Goal: Task Accomplishment & Management: Use online tool/utility

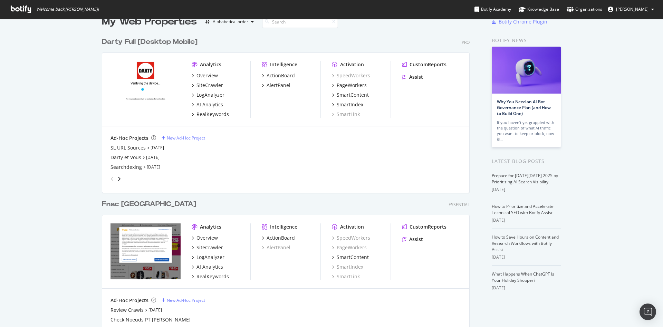
scroll to position [7, 0]
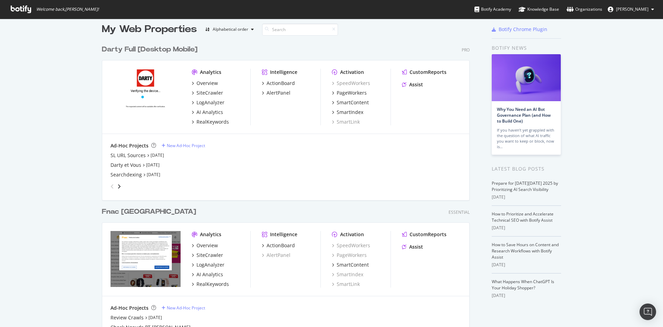
click at [142, 107] on img "grid" at bounding box center [146, 97] width 70 height 56
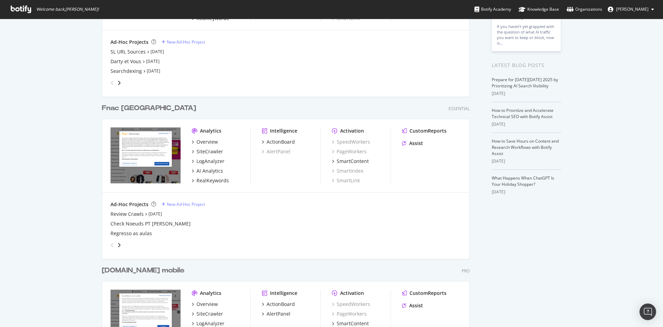
scroll to position [0, 0]
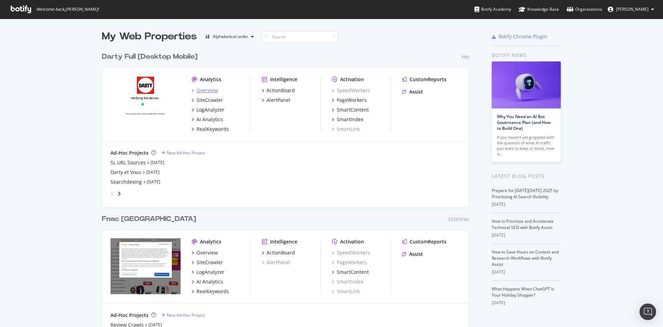
click at [200, 89] on div "Overview" at bounding box center [207, 90] width 21 height 7
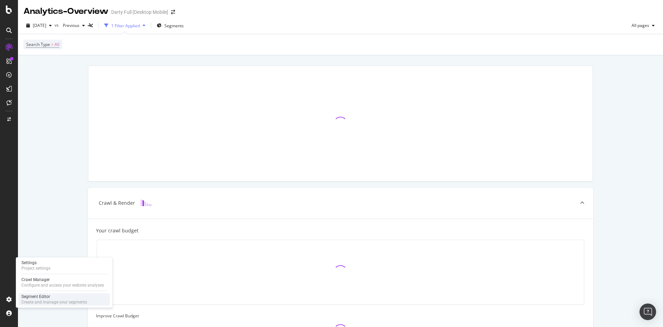
click at [53, 298] on div "Segment Editor" at bounding box center [54, 297] width 66 height 6
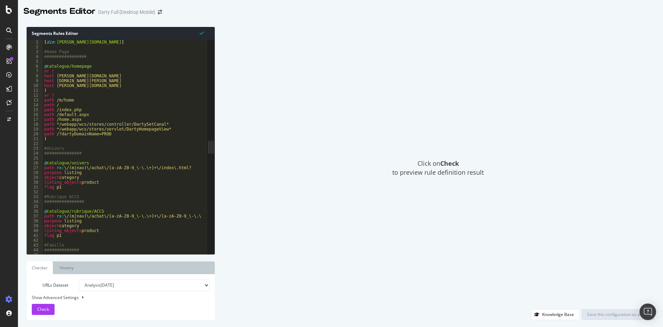
click at [103, 286] on select "Analysis [DATE] Analysis [DATE] Analysis [DATE] #4 Analysis [DATE] #3 Analysis …" at bounding box center [144, 285] width 131 height 12
select select "urlList"
click at [79, 279] on select "Analysis [DATE] Analysis [DATE] Analysis [DATE] #4 Analysis [DATE] #3 Analysis …" at bounding box center [144, 285] width 131 height 12
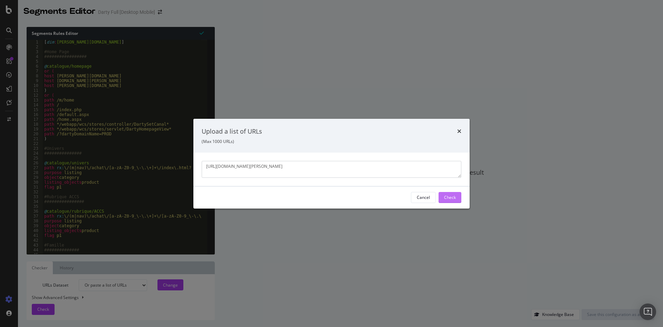
type textarea "[URL][DOMAIN_NAME][PERSON_NAME]"
click at [452, 195] on div "Check" at bounding box center [450, 197] width 12 height 6
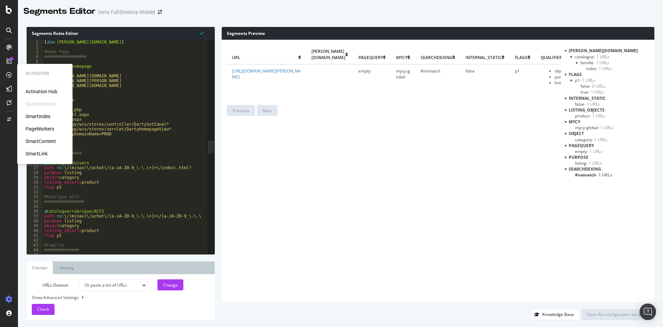
click at [49, 127] on div "PageWorkers" at bounding box center [40, 128] width 29 height 7
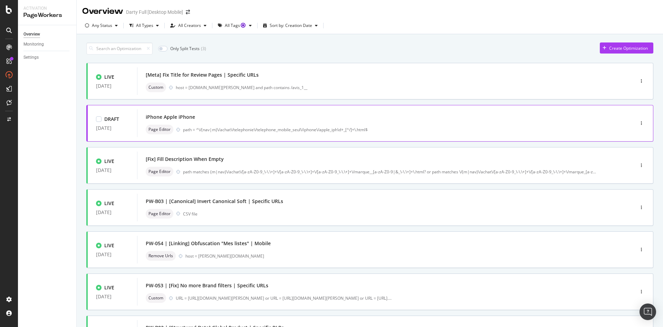
click at [184, 119] on div "iPhone Apple iPhone" at bounding box center [170, 117] width 49 height 7
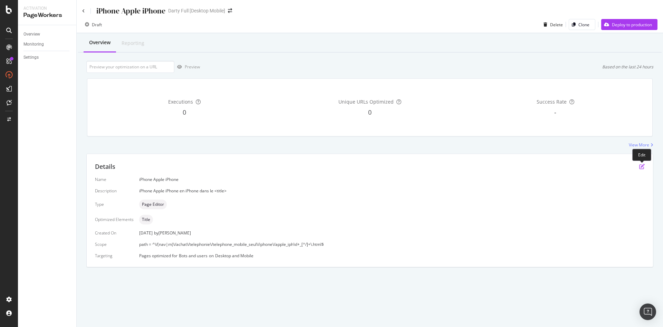
click at [640, 165] on icon "pen-to-square" at bounding box center [642, 167] width 6 height 6
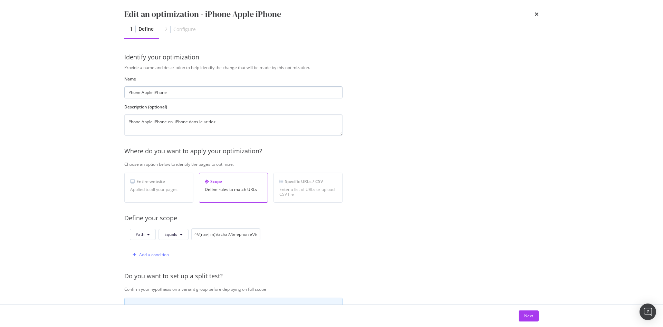
click at [191, 94] on input "iPhone Apple iPhone" at bounding box center [233, 92] width 218 height 12
click at [221, 124] on textarea "iPhone Apple iPhone en iPhone dans le <title>" at bounding box center [233, 124] width 218 height 21
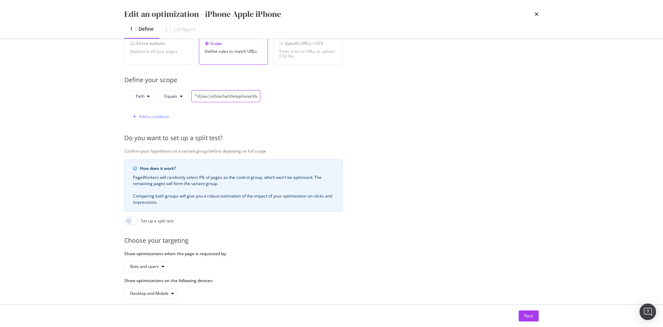
scroll to position [0, 112]
drag, startPoint x: 204, startPoint y: 98, endPoint x: 322, endPoint y: 94, distance: 117.9
click at [322, 94] on div "Path Equals ^\/(nav|m)\/achat\/telephonie\/telephone_mobile_seul\/iphone\/apple…" at bounding box center [233, 106] width 218 height 32
click at [526, 313] on div "Next" at bounding box center [528, 316] width 9 height 6
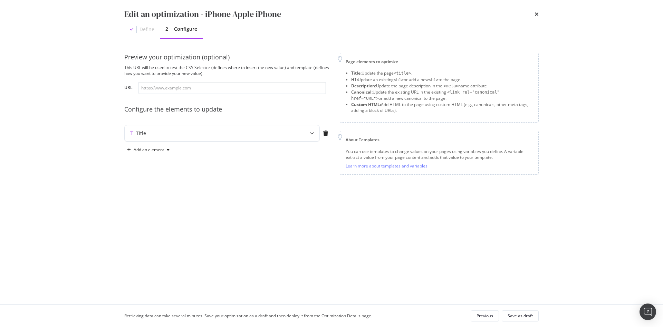
scroll to position [0, 0]
click at [209, 133] on div "Title" at bounding box center [209, 133] width 168 height 7
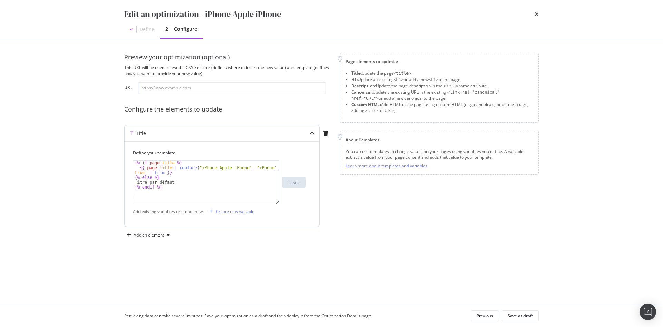
type textarea "{% else %}"
click at [182, 180] on div "{% if page . title %} {{ page . title | replace ( "iPhone Apple iPhone" , "iPho…" at bounding box center [206, 187] width 146 height 53
paste input "[URL][DOMAIN_NAME][PERSON_NAME]"
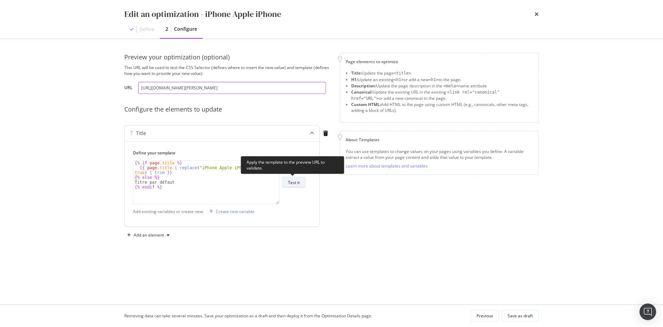
type input "[URL][DOMAIN_NAME][PERSON_NAME]"
click at [290, 180] on div "Test it" at bounding box center [294, 183] width 12 height 6
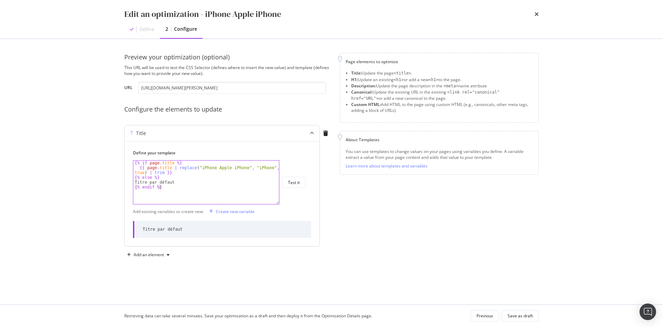
click at [177, 186] on div "{% if page . title %} {{ page . title | replace ( "iPhone Apple iPhone" , "iPho…" at bounding box center [206, 187] width 146 height 53
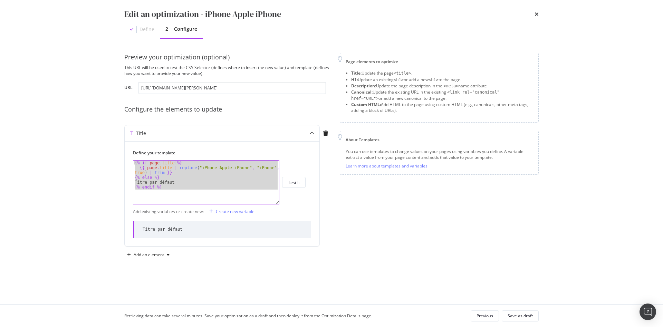
drag, startPoint x: 173, startPoint y: 190, endPoint x: 106, endPoint y: 156, distance: 75.1
click at [106, 156] on div "Edit an optimization - iPhone Apple iPhone Define 2 Configure Preview your opti…" at bounding box center [331, 163] width 663 height 327
type textarea "{% if page.title %} {{ page.title | replace("iPhone Apple iPhone", "iPhone", tr…"
click at [537, 13] on icon "times" at bounding box center [537, 14] width 4 height 6
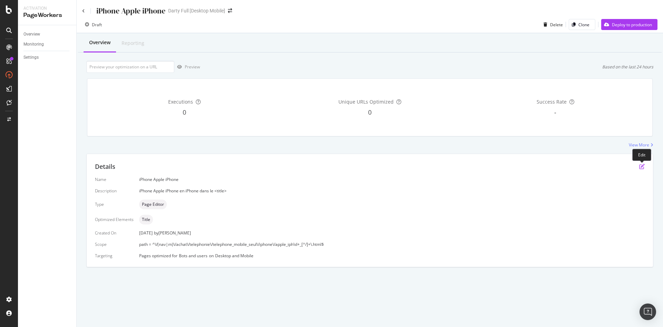
click at [641, 168] on icon "pen-to-square" at bounding box center [642, 167] width 6 height 6
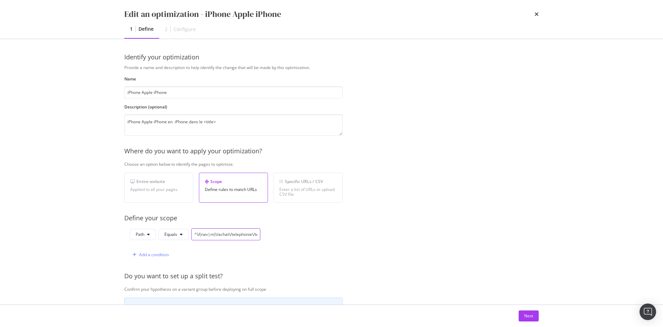
click at [226, 236] on input "^\/(nav|m)\/achat\/telephonie\/telephone_mobile_seul\/iphone\/apple_iph\d+_[^/]…" at bounding box center [225, 234] width 69 height 12
paste input "https?:\/\/[^\/]+\/(nav|m)\/achat\/telephonie\/telephone_mobile_seul\/iphone\/a…"
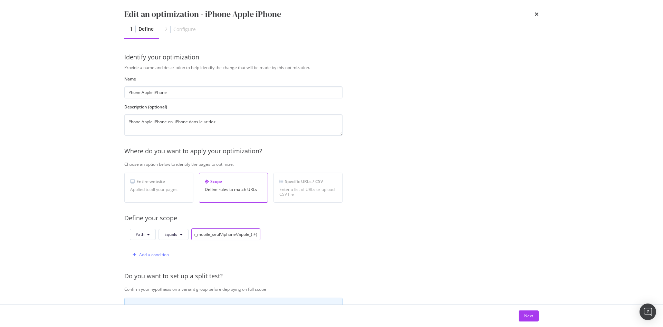
type input "^https?:\/\/[^\/]+\/(nav|m)\/achat\/telephonie\/telephone_mobile_seul\/iphone\/…"
click at [299, 230] on div "Path Equals ^https?:\/\/[^\/]+\/(nav|m)\/achat\/telephonie\/telephone_mobile_se…" at bounding box center [233, 244] width 218 height 32
click at [527, 313] on div "Next" at bounding box center [528, 316] width 9 height 6
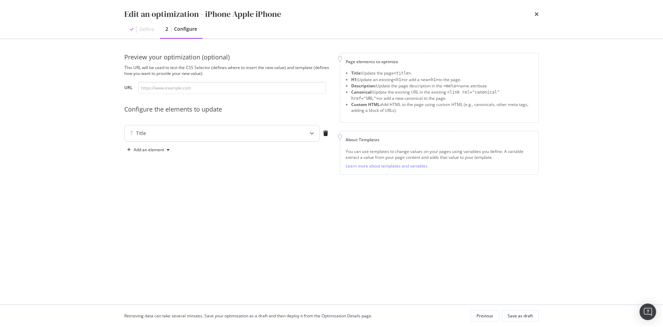
click at [297, 136] on div "Title" at bounding box center [222, 133] width 195 height 16
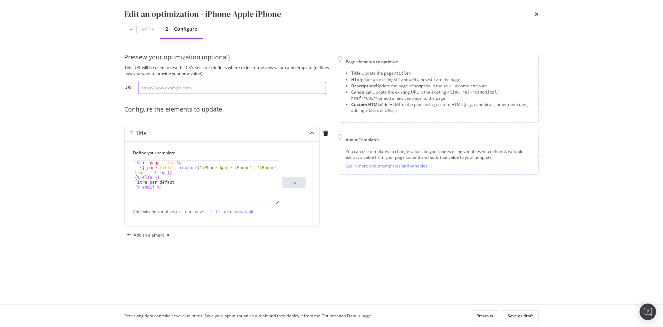
paste input "[URL][DOMAIN_NAME][PERSON_NAME]"
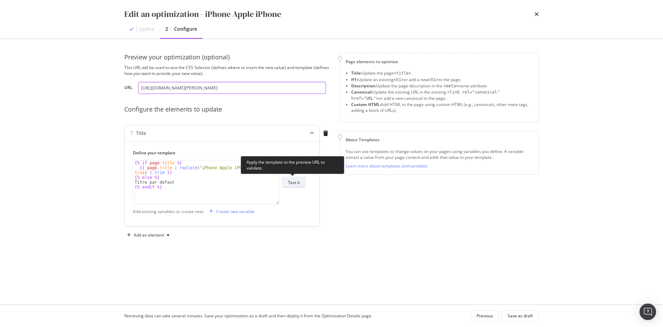
type input "[URL][DOMAIN_NAME][PERSON_NAME]"
click at [293, 182] on div "Test it" at bounding box center [294, 183] width 12 height 6
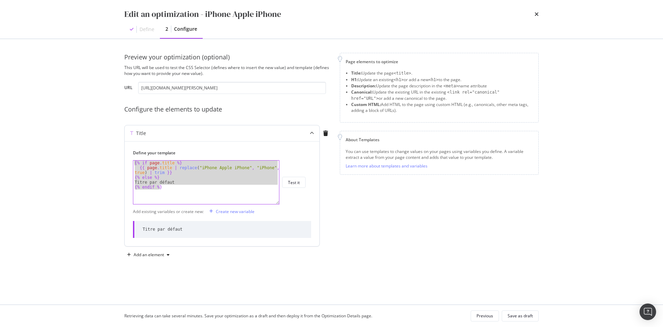
drag, startPoint x: 160, startPoint y: 187, endPoint x: 134, endPoint y: 164, distance: 34.8
click at [126, 164] on div "Define your template {% endif %} {% if page . title %} {{ page . title | replac…" at bounding box center [222, 193] width 195 height 105
click at [181, 176] on div "{% if page . title %} {{ page . title | replace ( "iPhone Apple iPhone" , "iPho…" at bounding box center [206, 183] width 146 height 44
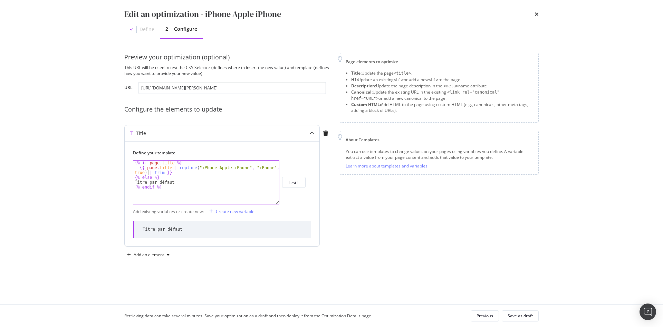
click at [148, 173] on div "{% if page . title %} {{ page . title | replace ( "iPhone Apple iPhone" , "iPho…" at bounding box center [206, 187] width 146 height 53
drag, startPoint x: 144, startPoint y: 173, endPoint x: 126, endPoint y: 173, distance: 18.0
click at [126, 173] on div "Define your template {{ page.title | replace("iPhone Apple iPhone", "iPhone", t…" at bounding box center [222, 193] width 195 height 105
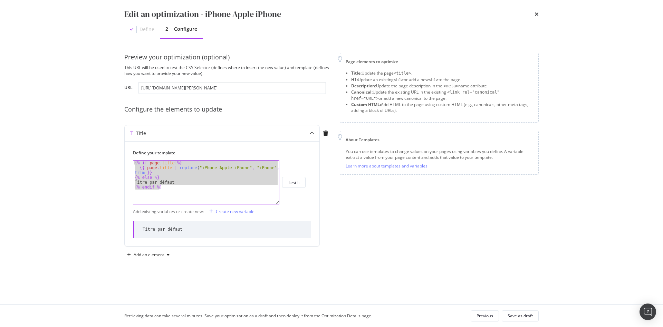
drag, startPoint x: 176, startPoint y: 185, endPoint x: 121, endPoint y: 156, distance: 62.4
click at [121, 156] on div "Preview your optimization (optional) This URL will be used to test the CSS Sele…" at bounding box center [332, 172] width 442 height 266
paste textarea "endif %"
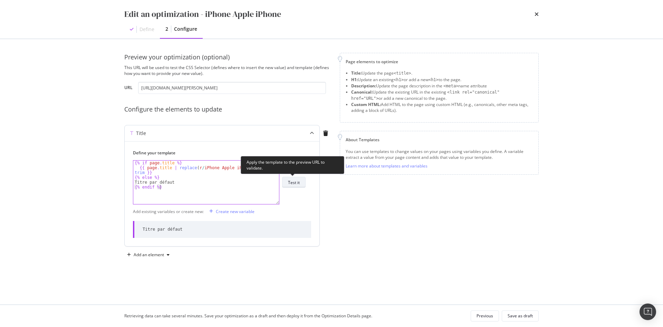
click at [300, 185] on button "Test it" at bounding box center [293, 182] width 23 height 11
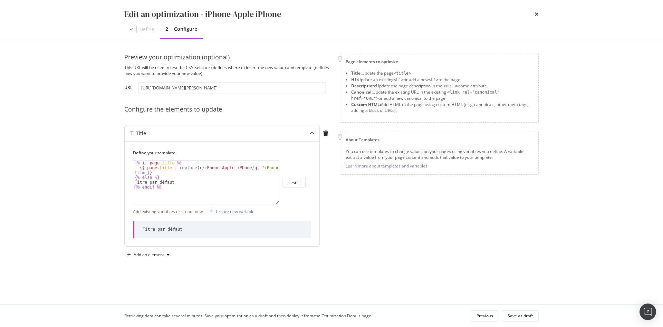
click at [317, 206] on div "Define your template {% endif %} {% if page . title %} {{ page . title | replac…" at bounding box center [222, 193] width 195 height 105
click at [184, 189] on div "{% if page . title %} {{ page . title | replace ( r / iPhone Apple iPhone / g ,…" at bounding box center [206, 187] width 146 height 53
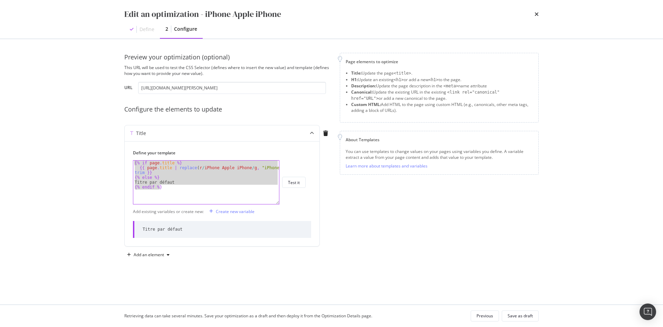
drag, startPoint x: 172, startPoint y: 189, endPoint x: 102, endPoint y: 155, distance: 78.3
click at [102, 155] on div "Edit an optimization - iPhone Apple iPhone Define 2 Configure Preview your opti…" at bounding box center [331, 163] width 663 height 327
type textarea "{% if page.title %} {{ page.title | replace(r/iPhone Apple iPhone/g, "iPhone") …"
click at [263, 175] on div "{% if page . title %} {{ page . title | replace ( r / iPhone Apple iPhone / g ,…" at bounding box center [206, 183] width 146 height 44
drag, startPoint x: 175, startPoint y: 187, endPoint x: 118, endPoint y: 159, distance: 63.3
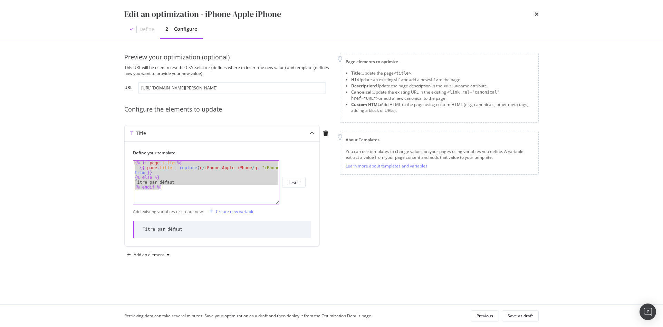
click at [118, 159] on div "Preview your optimization (optional) This URL will be used to test the CSS Sele…" at bounding box center [332, 172] width 442 height 266
click at [185, 172] on div "{% if page . title %} {{ page . title | replace ( r / iPhone Apple iPhone / g ,…" at bounding box center [206, 183] width 146 height 44
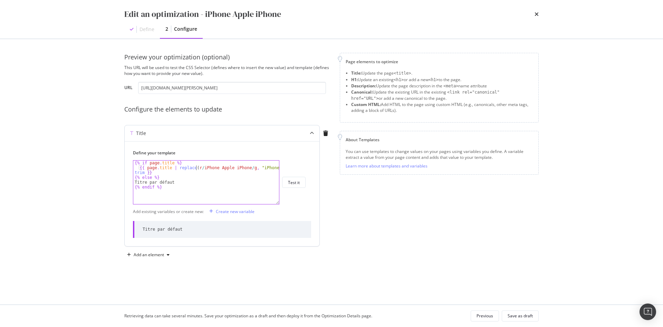
click at [196, 168] on div "{% if page . title %} {{ page . title | replace ( r / iPhone Apple iPhone / g ,…" at bounding box center [206, 187] width 146 height 53
click at [199, 169] on div "{% if page . title %} {{ page . title | replace ( r / iPhone Apple iPhone / g ,…" at bounding box center [206, 187] width 146 height 53
click at [242, 168] on div "{% if page . title %} {{ page . title | replace ( iPhone Apple iPhone / g , "iP…" at bounding box center [206, 187] width 146 height 53
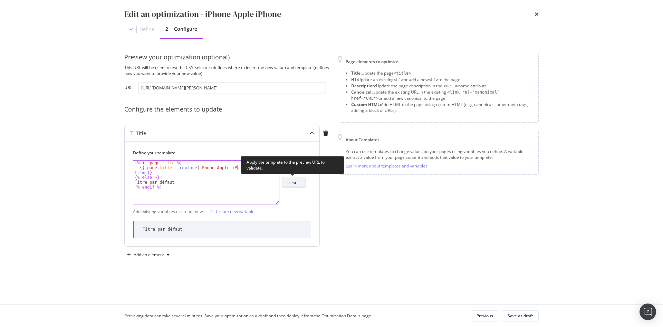
click at [291, 182] on div "Test it" at bounding box center [294, 183] width 12 height 6
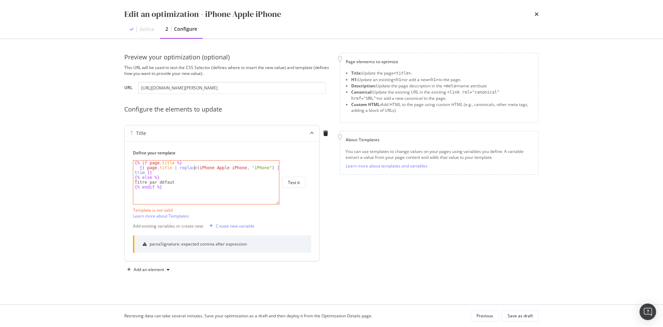
click at [194, 168] on div "{% if page . title %} {{ page . title | replace ( iPhone Apple iPhone , "iPhone…" at bounding box center [206, 187] width 146 height 53
click at [239, 168] on div "{% if page . title %} {{ page . title | replace ( "iPhone Apple iPhone, " iPhon…" at bounding box center [206, 187] width 146 height 53
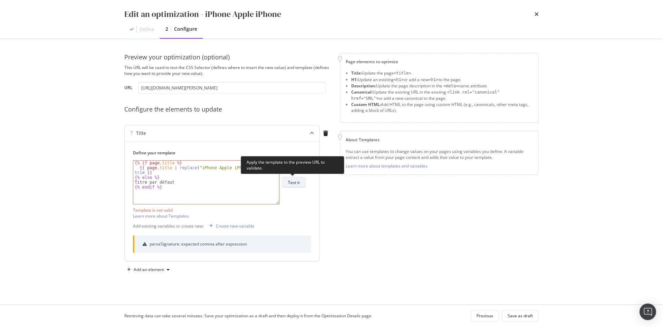
click at [300, 182] on button "Test it" at bounding box center [293, 182] width 23 height 11
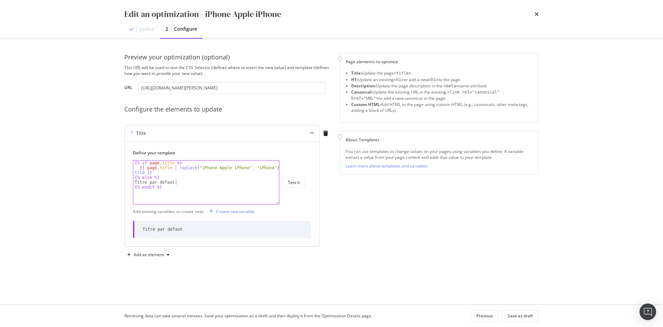
click at [254, 183] on div "{% if page . title %} {{ page . title | replace ( "iPhone Apple iPhone" , "iPho…" at bounding box center [206, 187] width 146 height 53
click at [139, 167] on div "{% if page . title %} {{ page . title | replace ( "iPhone Apple iPhone" , "iPho…" at bounding box center [206, 187] width 146 height 53
type textarea "{{ page.title | replace("iPhone Apple iPhone", "iPhone") | trim }}"
click at [333, 201] on div "Preview your optimization (optional) This URL will be used to test the CSS Sele…" at bounding box center [331, 157] width 414 height 208
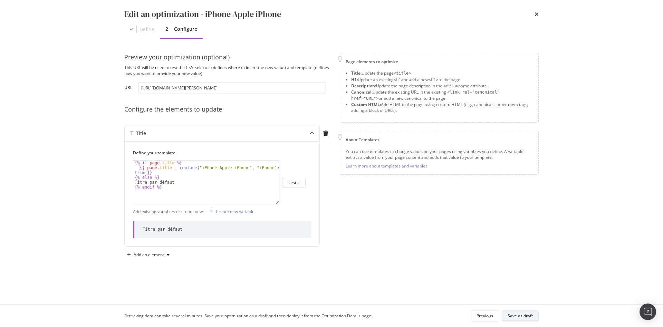
click at [513, 315] on div "Save as draft" at bounding box center [520, 316] width 25 height 6
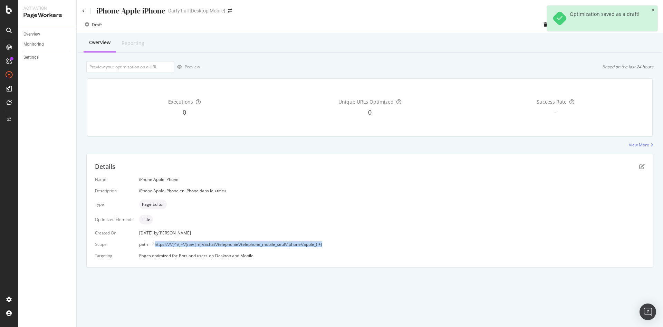
drag, startPoint x: 327, startPoint y: 244, endPoint x: 154, endPoint y: 244, distance: 173.4
click at [154, 244] on div "path = ^https?:\/\/[^\/]+\/(nav|m)\/achat\/telephonie\/telephone_mobile_seul\/i…" at bounding box center [392, 244] width 506 height 6
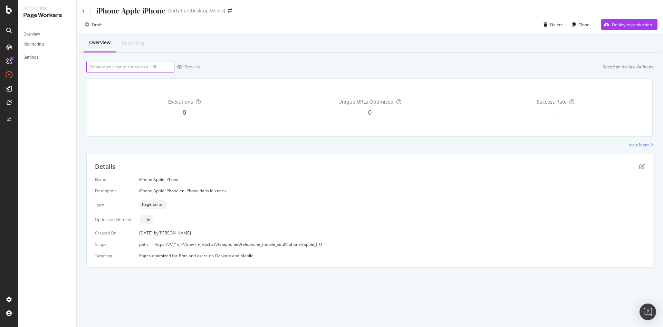
drag, startPoint x: 106, startPoint y: 67, endPoint x: 114, endPoint y: 68, distance: 8.4
click at [106, 67] on input "url" at bounding box center [130, 67] width 88 height 12
click at [80, 11] on div "iPhone Apple iPhone [PERSON_NAME] Full [Desktop Mobile]" at bounding box center [370, 8] width 586 height 16
click at [83, 10] on icon at bounding box center [83, 11] width 3 height 4
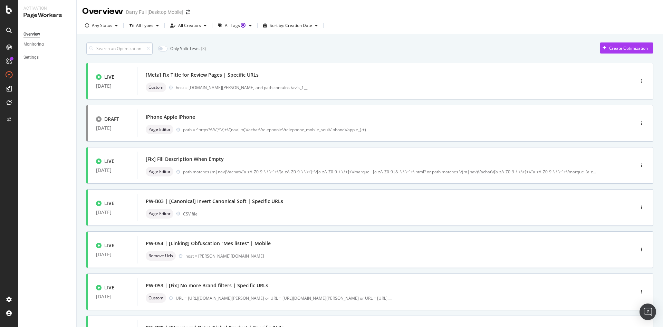
click at [129, 47] on input at bounding box center [119, 48] width 66 height 12
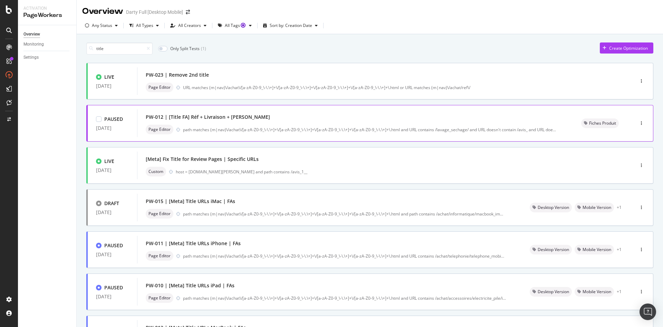
click at [218, 117] on div "PW-012 | [Title FA] Réf + Livraison + [PERSON_NAME]" at bounding box center [208, 117] width 124 height 7
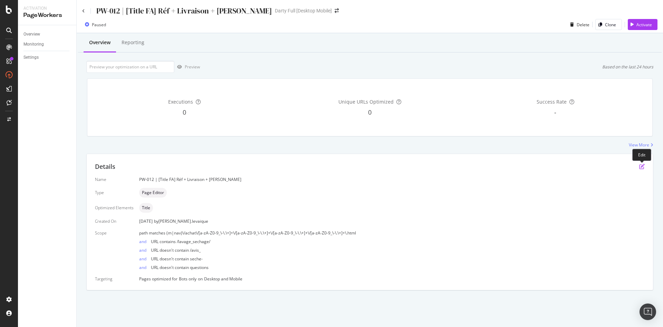
click at [641, 166] on icon "pen-to-square" at bounding box center [642, 167] width 6 height 6
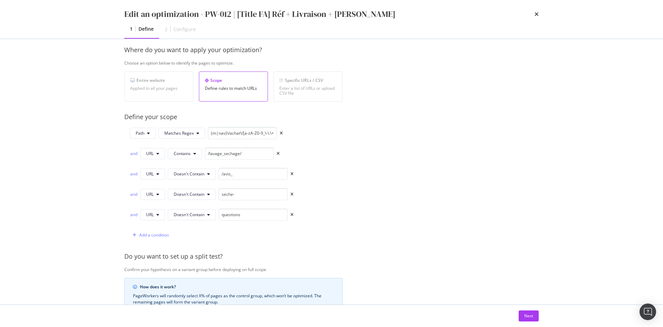
scroll to position [104, 0]
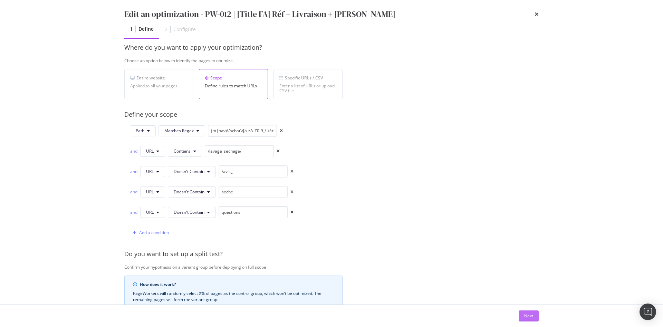
click at [525, 316] on div "Next" at bounding box center [528, 316] width 9 height 6
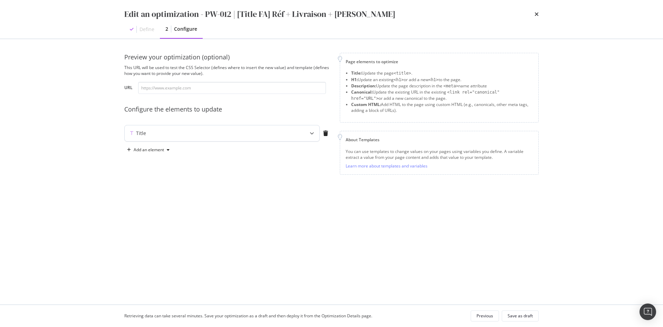
click at [270, 135] on div "Title" at bounding box center [209, 133] width 168 height 7
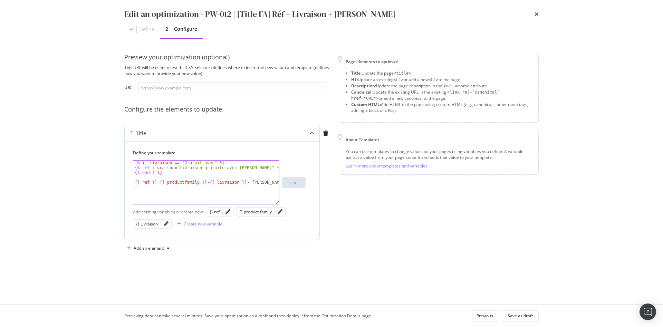
click at [234, 194] on div "{% if livraison == "Gratuit avec" %} {% set livraison = "Livraison gratuite ave…" at bounding box center [206, 187] width 146 height 53
click at [326, 200] on div "Title Define your template {% if livraison == "Gratuit avec" %} {% set livraiso…" at bounding box center [227, 184] width 207 height 118
click at [537, 13] on icon "times" at bounding box center [537, 14] width 4 height 6
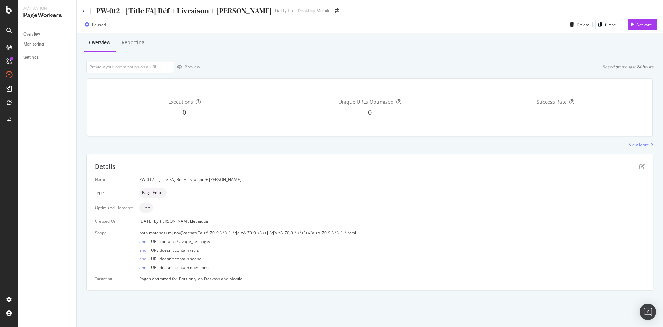
click at [82, 11] on div "PW-012 | [Title FA] Réf + Livraison + [PERSON_NAME] Full [Desktop Mobile]" at bounding box center [370, 8] width 586 height 16
click at [85, 11] on icon at bounding box center [83, 11] width 3 height 4
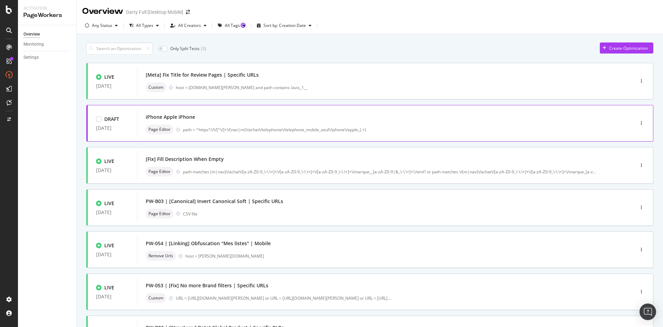
click at [173, 118] on div "iPhone Apple iPhone" at bounding box center [170, 117] width 49 height 7
